Goal: Task Accomplishment & Management: Manage account settings

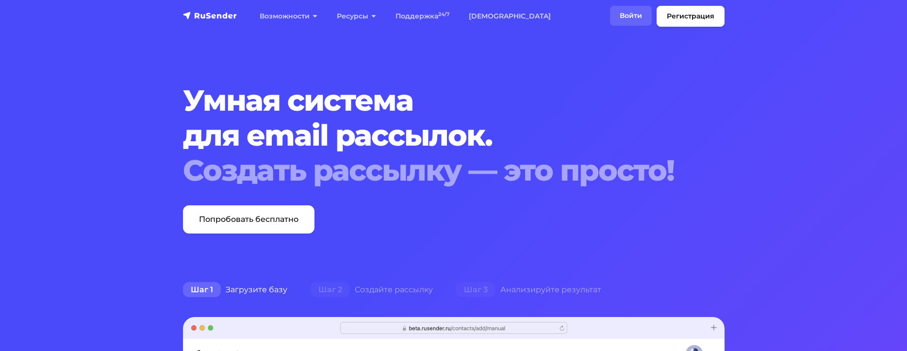
click at [633, 14] on link "Войти" at bounding box center [631, 16] width 42 height 20
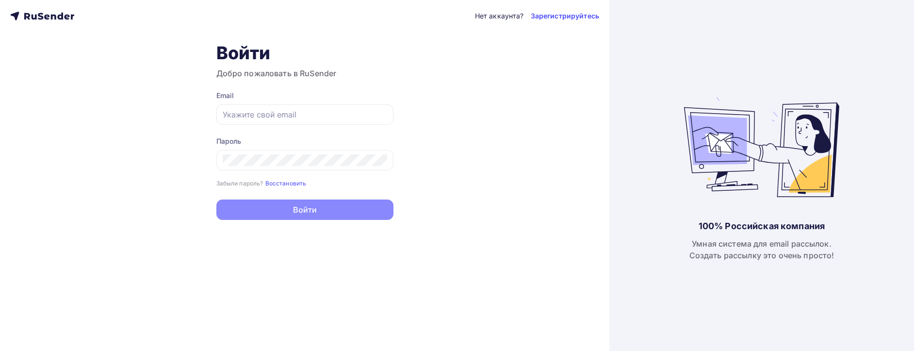
type input "[EMAIL_ADDRESS][DOMAIN_NAME]"
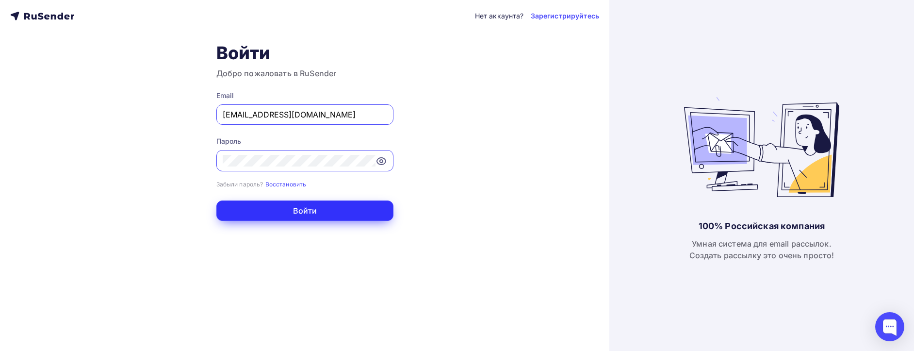
click at [293, 214] on button "Войти" at bounding box center [304, 210] width 177 height 20
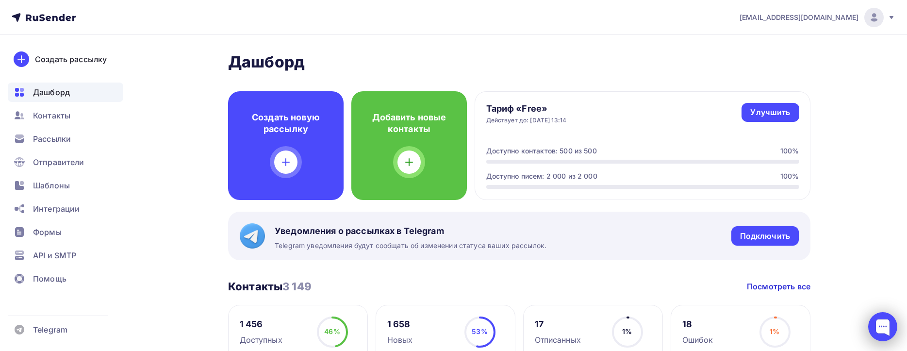
click at [885, 329] on div at bounding box center [882, 326] width 29 height 29
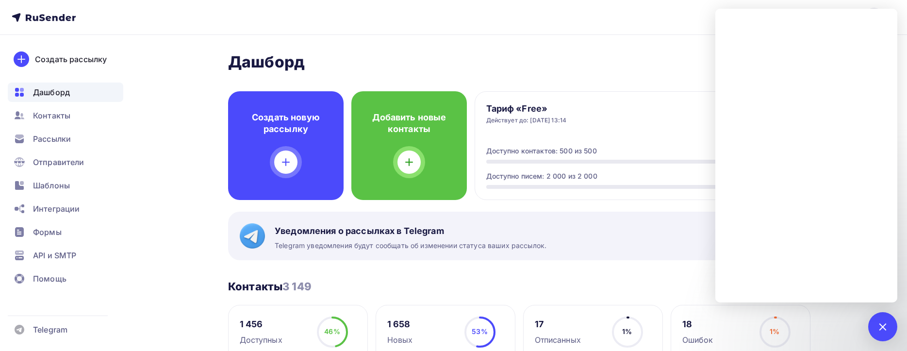
drag, startPoint x: 528, startPoint y: 17, endPoint x: 534, endPoint y: 25, distance: 9.6
click at [530, 20] on nav "[EMAIL_ADDRESS][DOMAIN_NAME] Аккаунт Тарифы Выйти Создать рассылку [GEOGRAPHIC_…" at bounding box center [453, 17] width 907 height 35
click at [887, 330] on div at bounding box center [882, 326] width 29 height 29
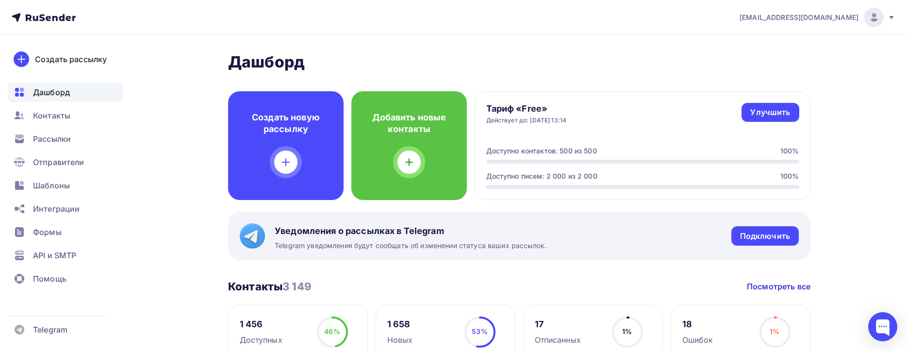
click at [893, 17] on icon at bounding box center [891, 18] width 8 height 8
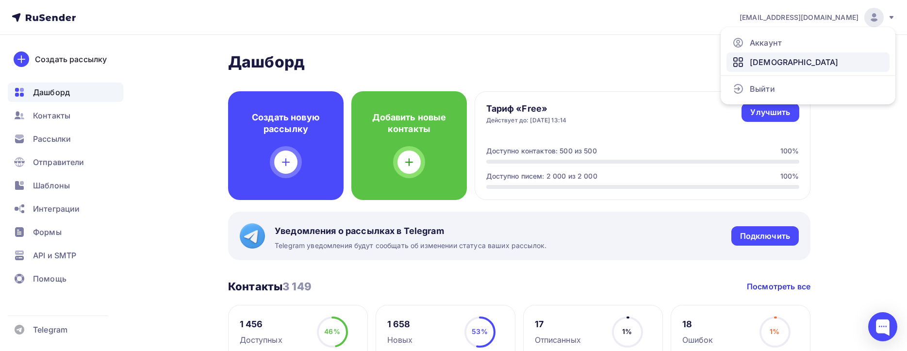
click at [763, 63] on span "[DEMOGRAPHIC_DATA]" at bounding box center [794, 62] width 89 height 12
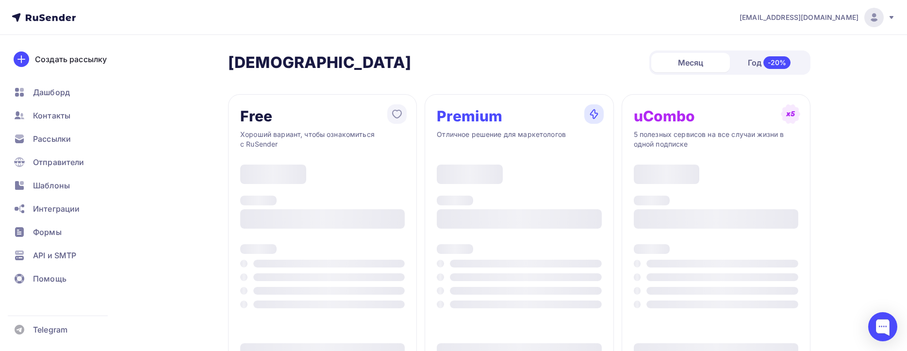
type input "500"
type input "100"
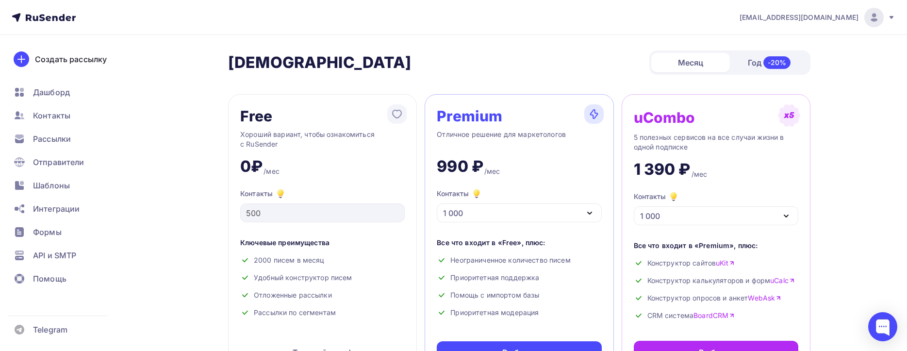
click at [43, 16] on icon at bounding box center [44, 18] width 64 height 12
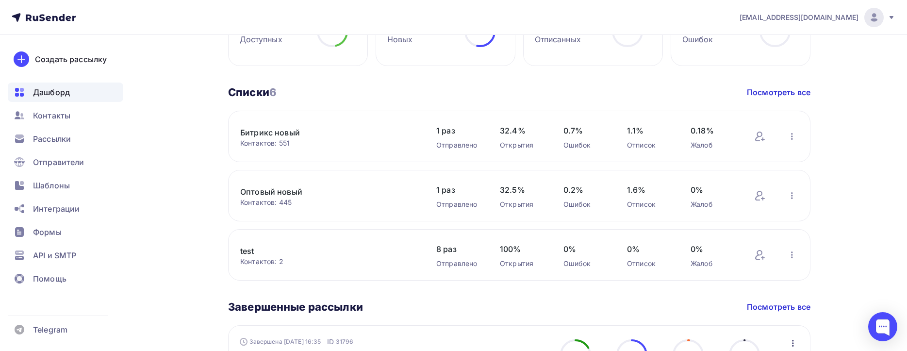
scroll to position [270, 0]
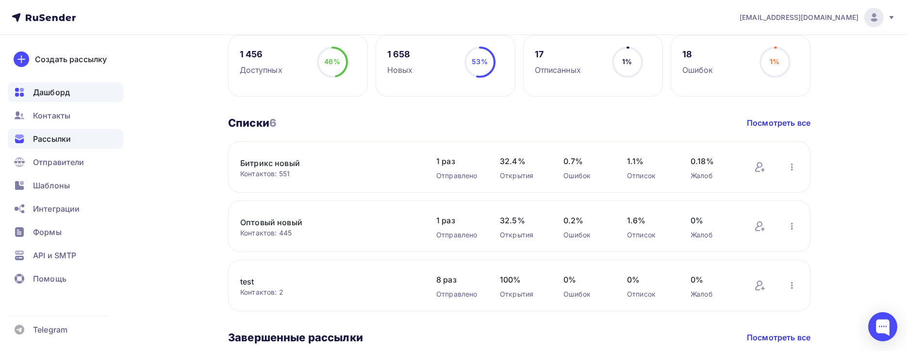
click at [46, 144] on span "Рассылки" at bounding box center [52, 139] width 38 height 12
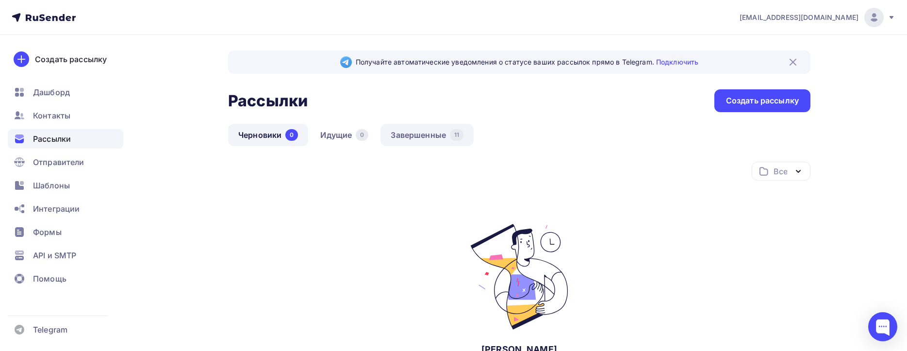
click at [419, 135] on link "Завершенные 11" at bounding box center [426, 135] width 93 height 22
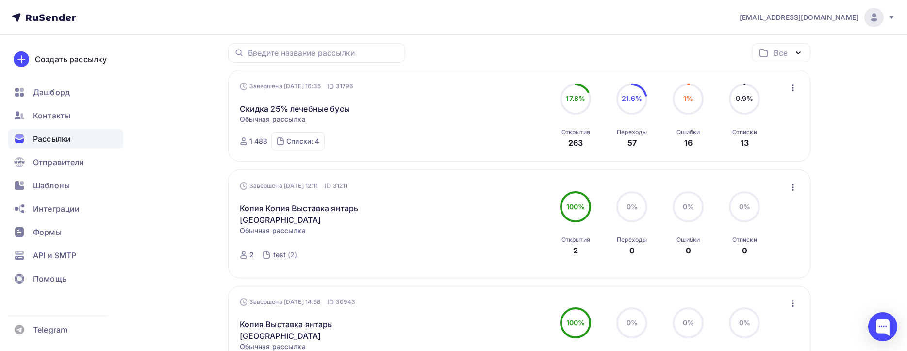
scroll to position [146, 0]
